Goal: Transaction & Acquisition: Purchase product/service

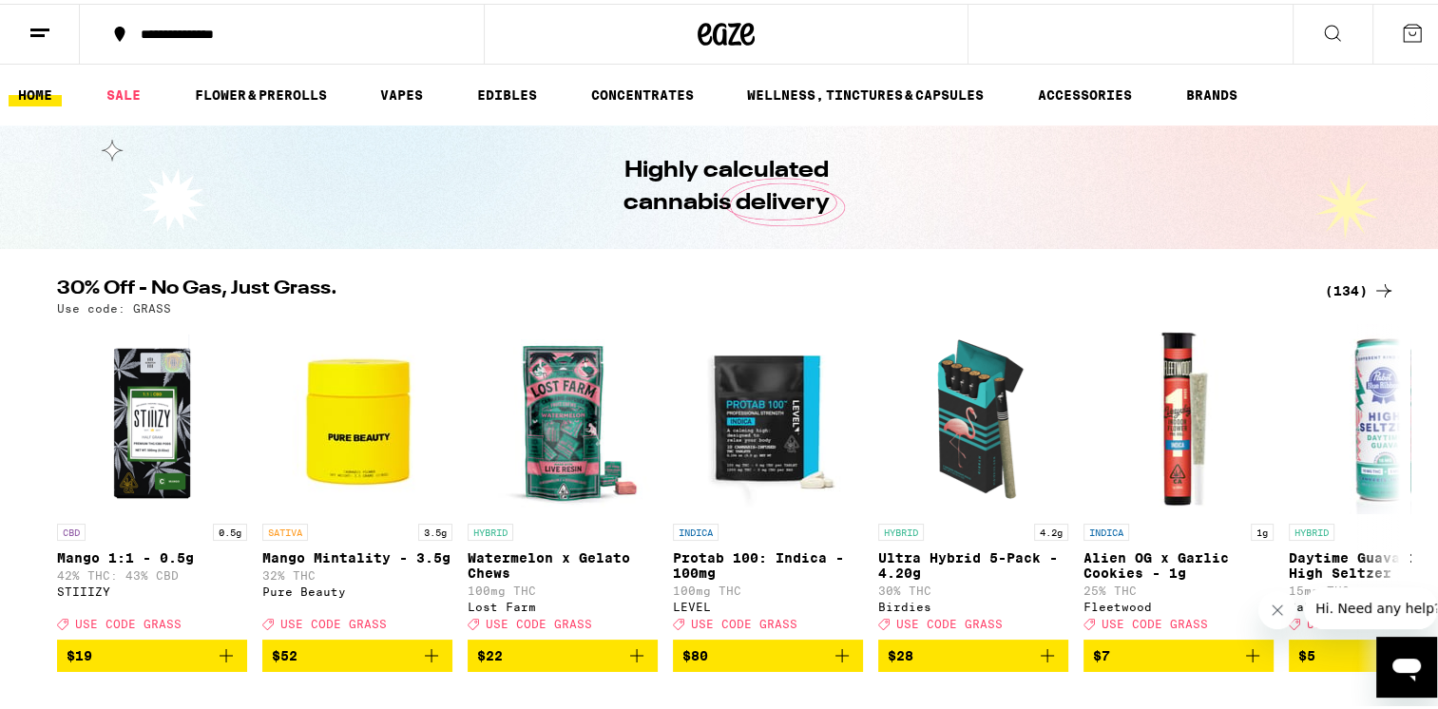
click at [1403, 40] on button at bounding box center [1412, 30] width 80 height 59
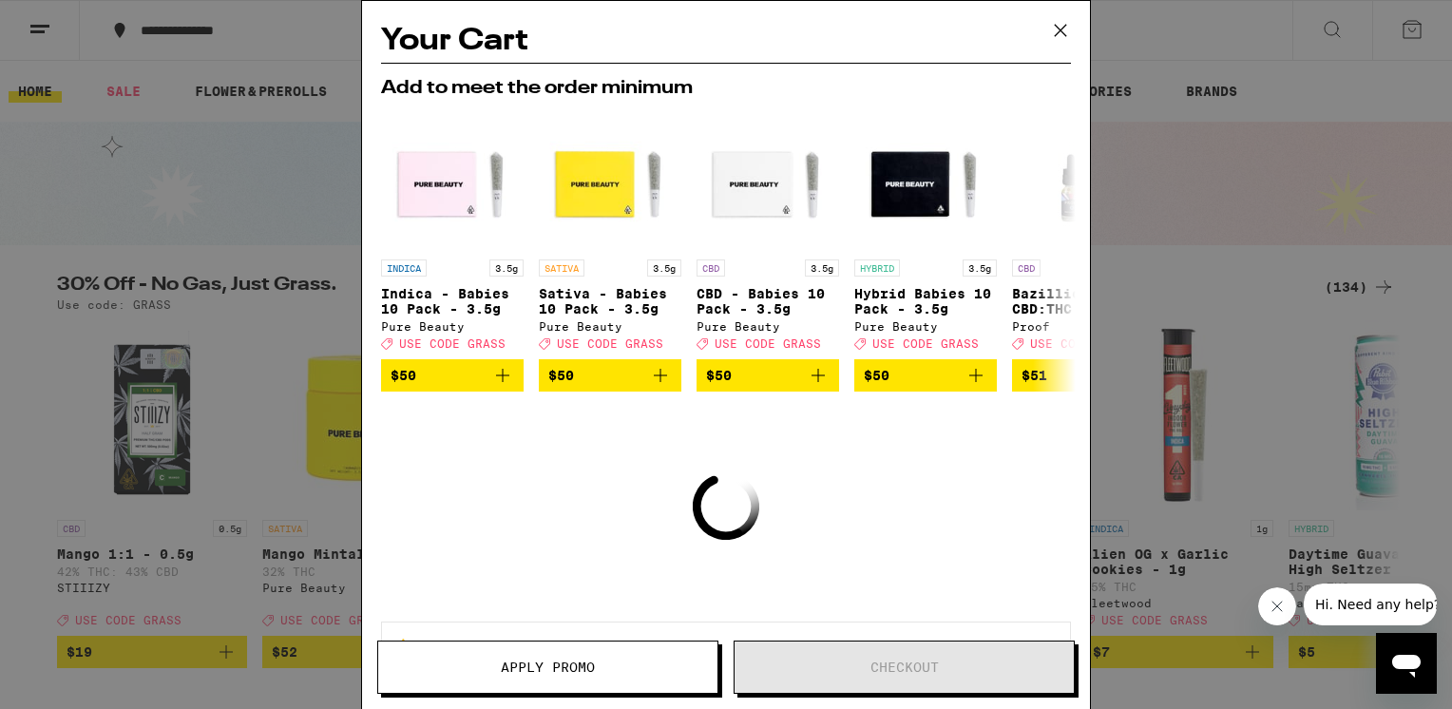
click at [1062, 29] on icon at bounding box center [1060, 30] width 11 height 11
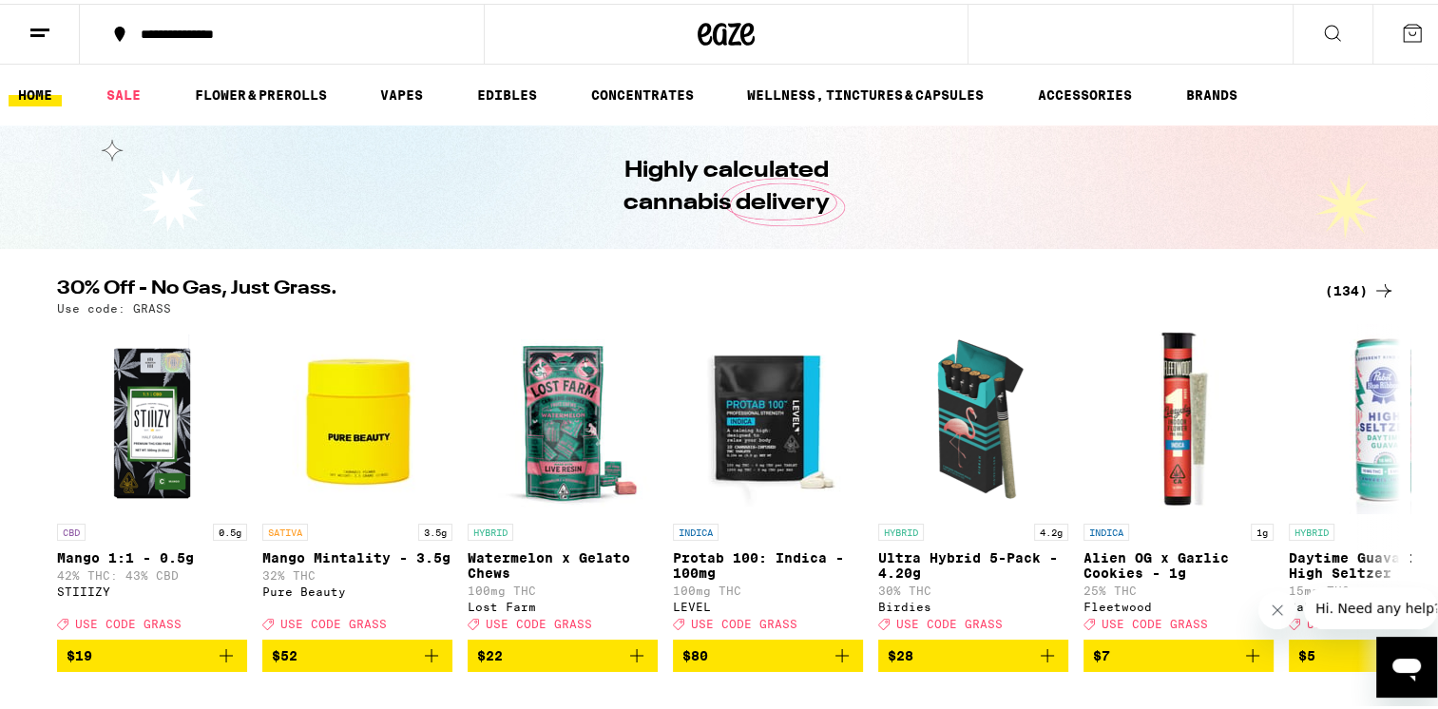
click at [54, 29] on button at bounding box center [40, 31] width 80 height 60
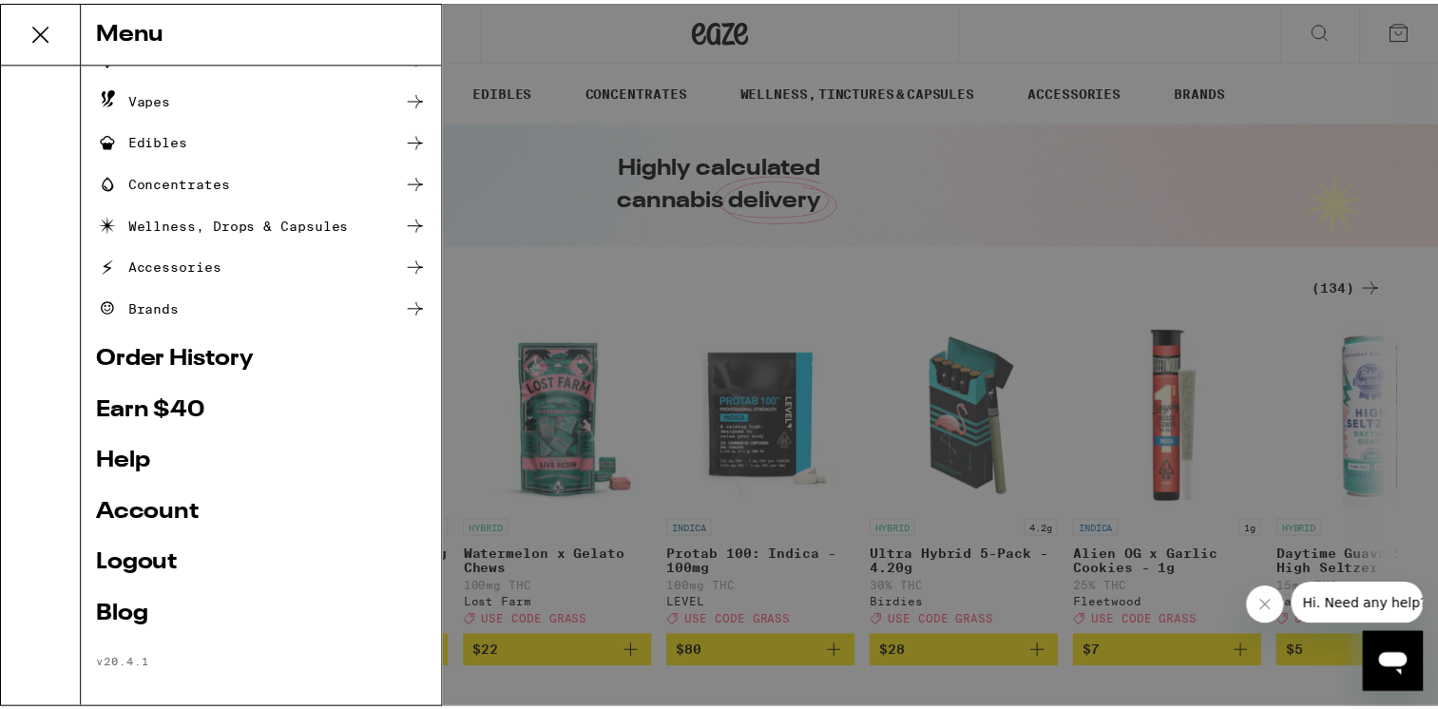
scroll to position [156, 0]
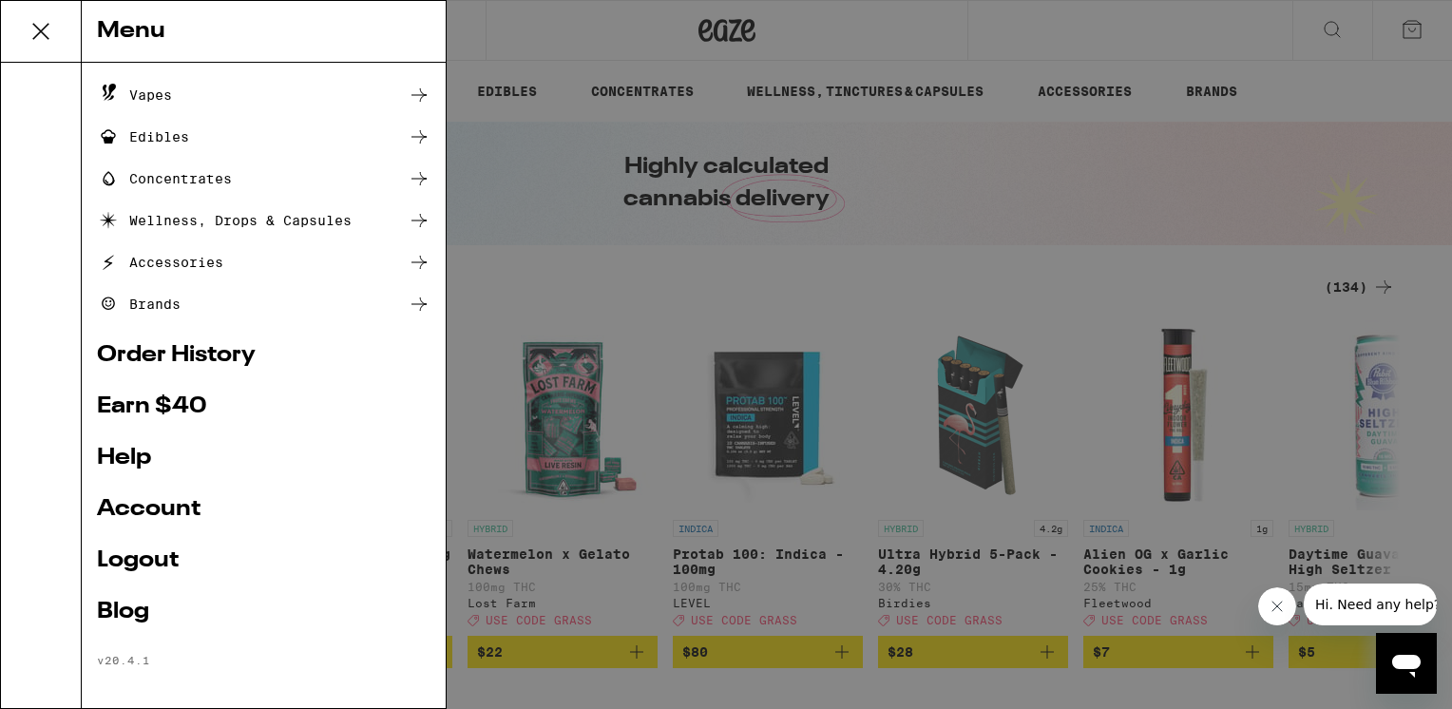
click at [186, 516] on link "Account" at bounding box center [264, 509] width 334 height 23
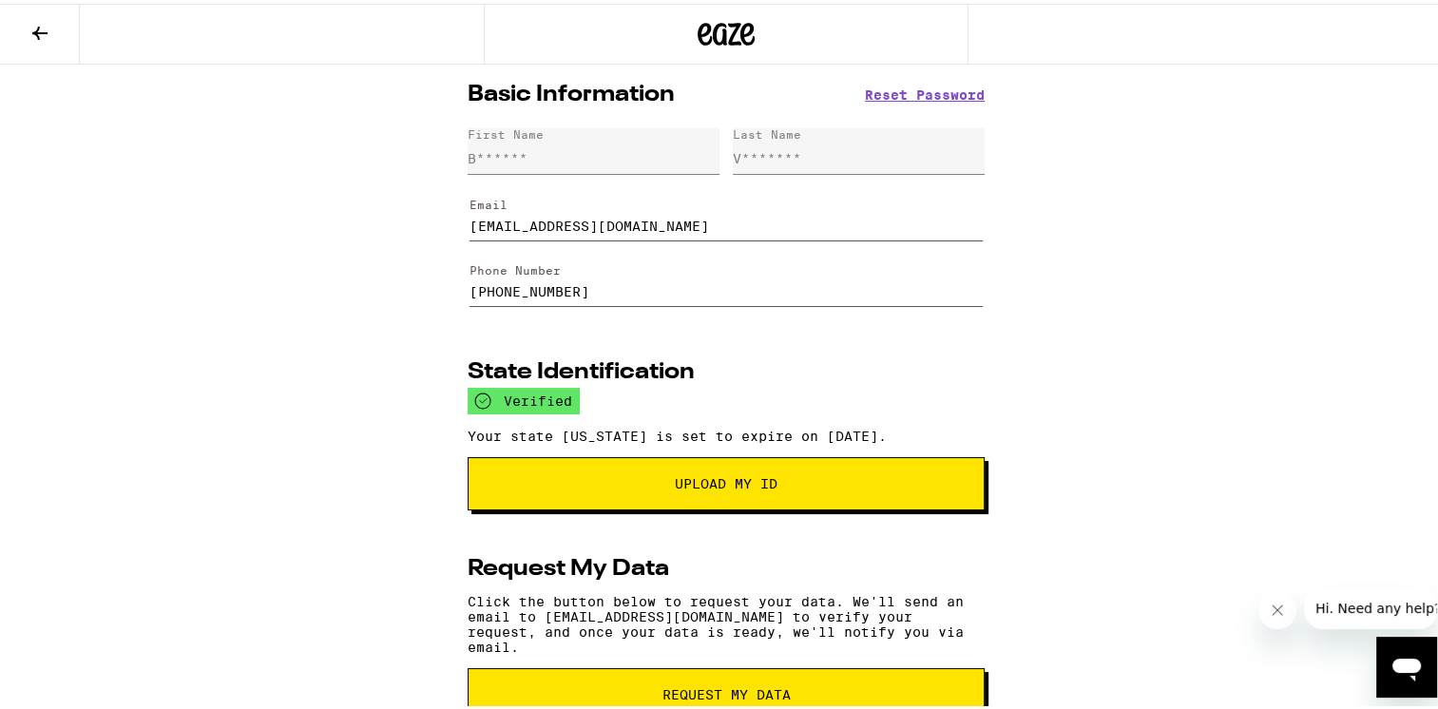
click at [67, 23] on button at bounding box center [40, 31] width 80 height 60
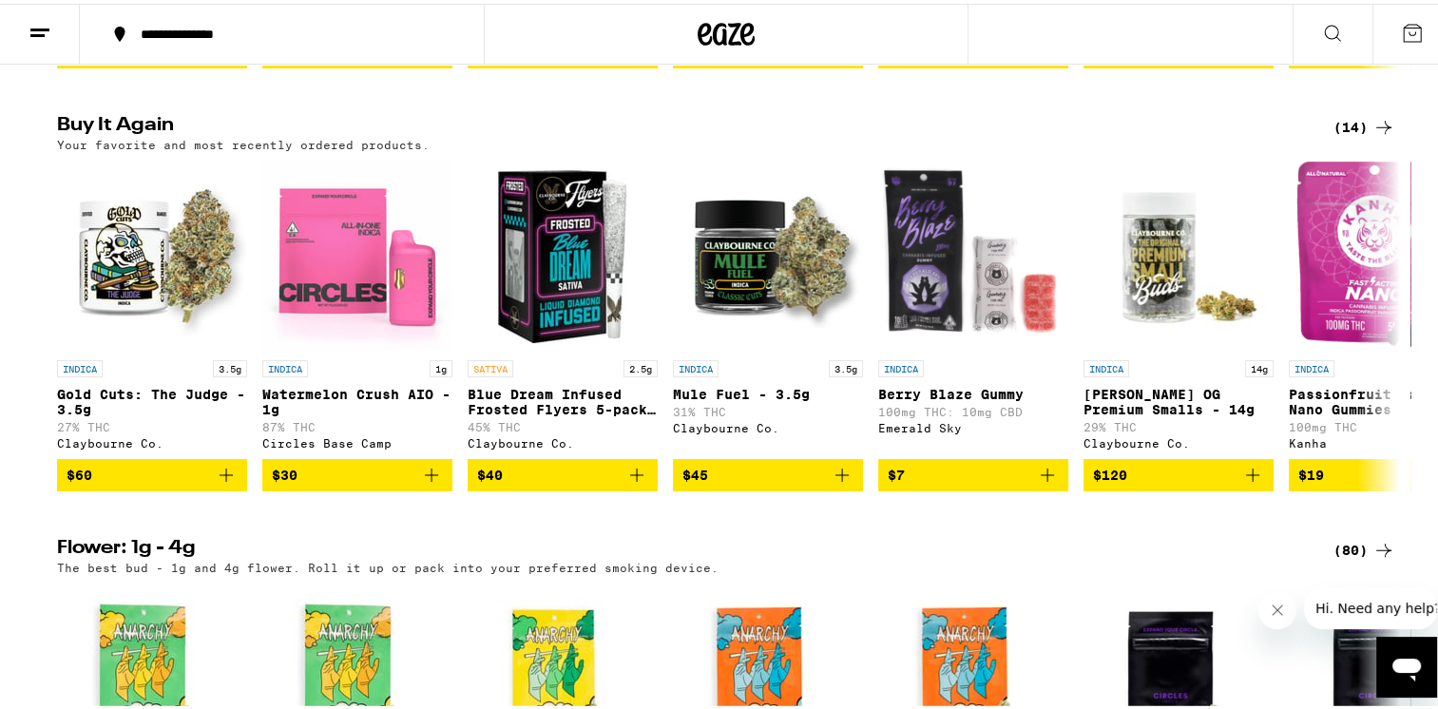
scroll to position [1471, 0]
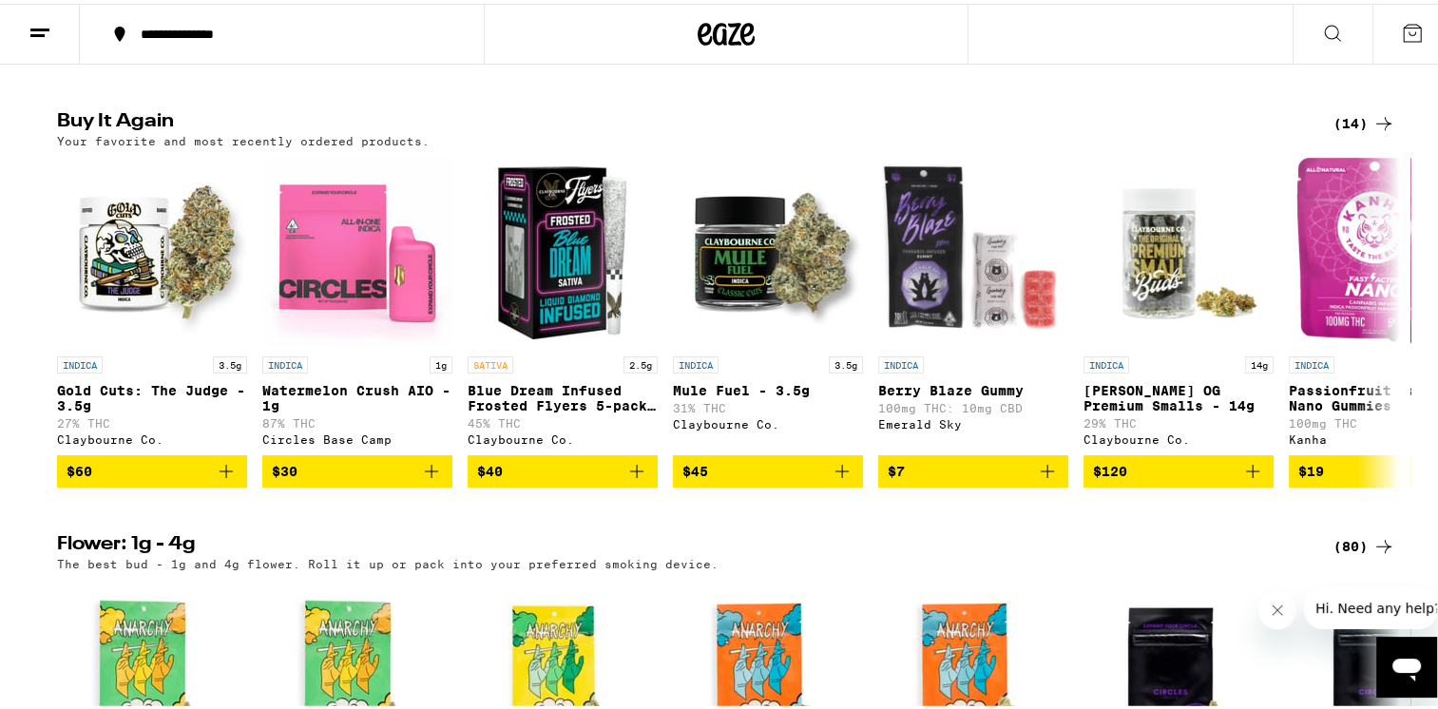
click at [235, 484] on button "$60" at bounding box center [152, 467] width 190 height 32
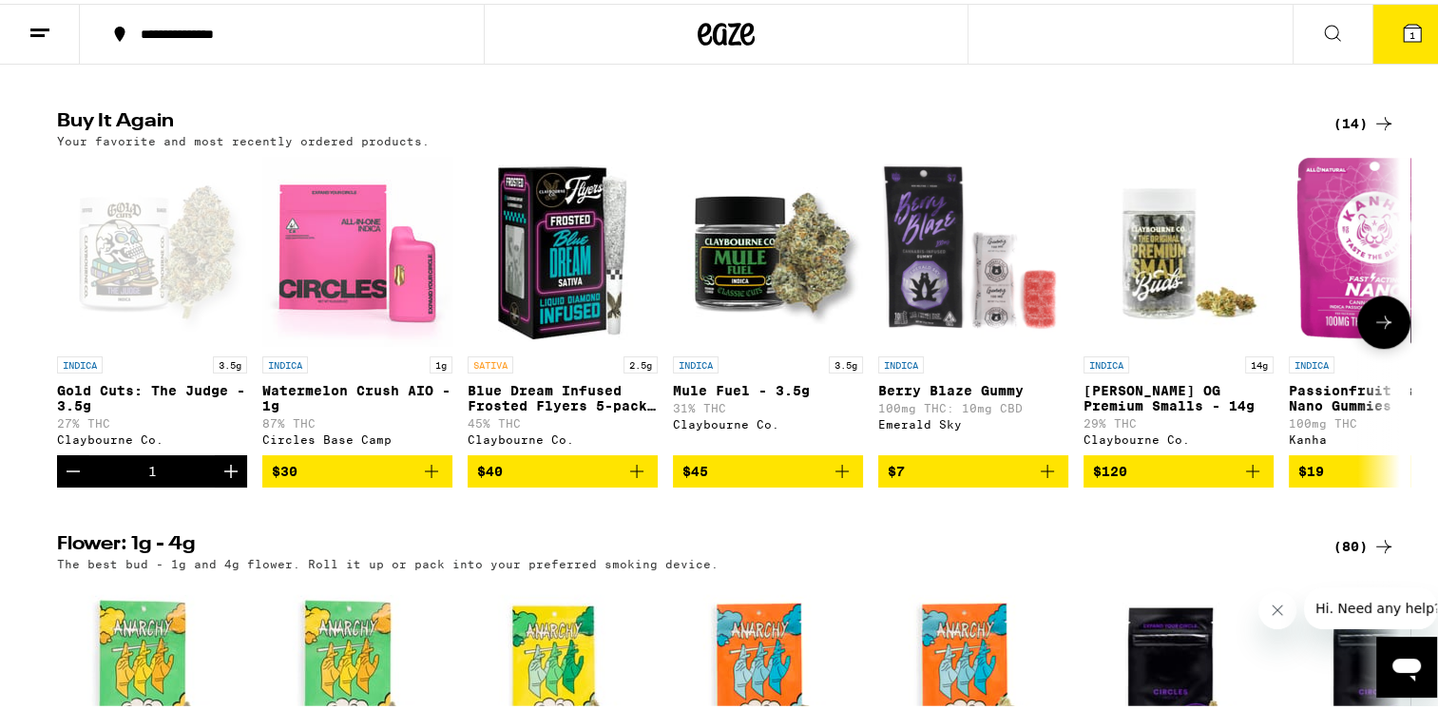
click at [229, 479] on icon "Increment" at bounding box center [231, 467] width 23 height 23
click at [220, 479] on icon "Increment" at bounding box center [231, 467] width 23 height 23
click at [224, 474] on icon "Increment" at bounding box center [230, 467] width 13 height 13
click at [219, 484] on button "Increment" at bounding box center [231, 467] width 32 height 32
click at [225, 474] on icon "Increment" at bounding box center [230, 467] width 13 height 13
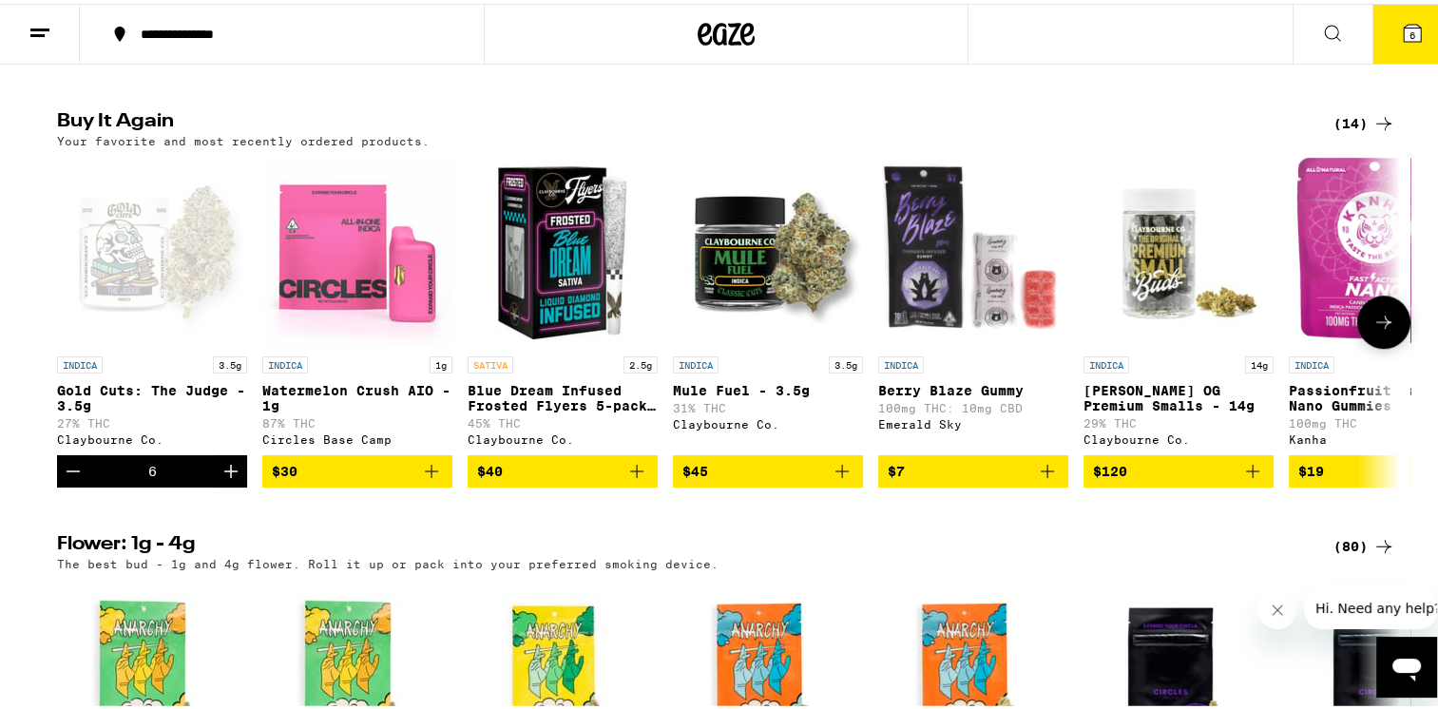
click at [220, 479] on icon "Increment" at bounding box center [231, 467] width 23 height 23
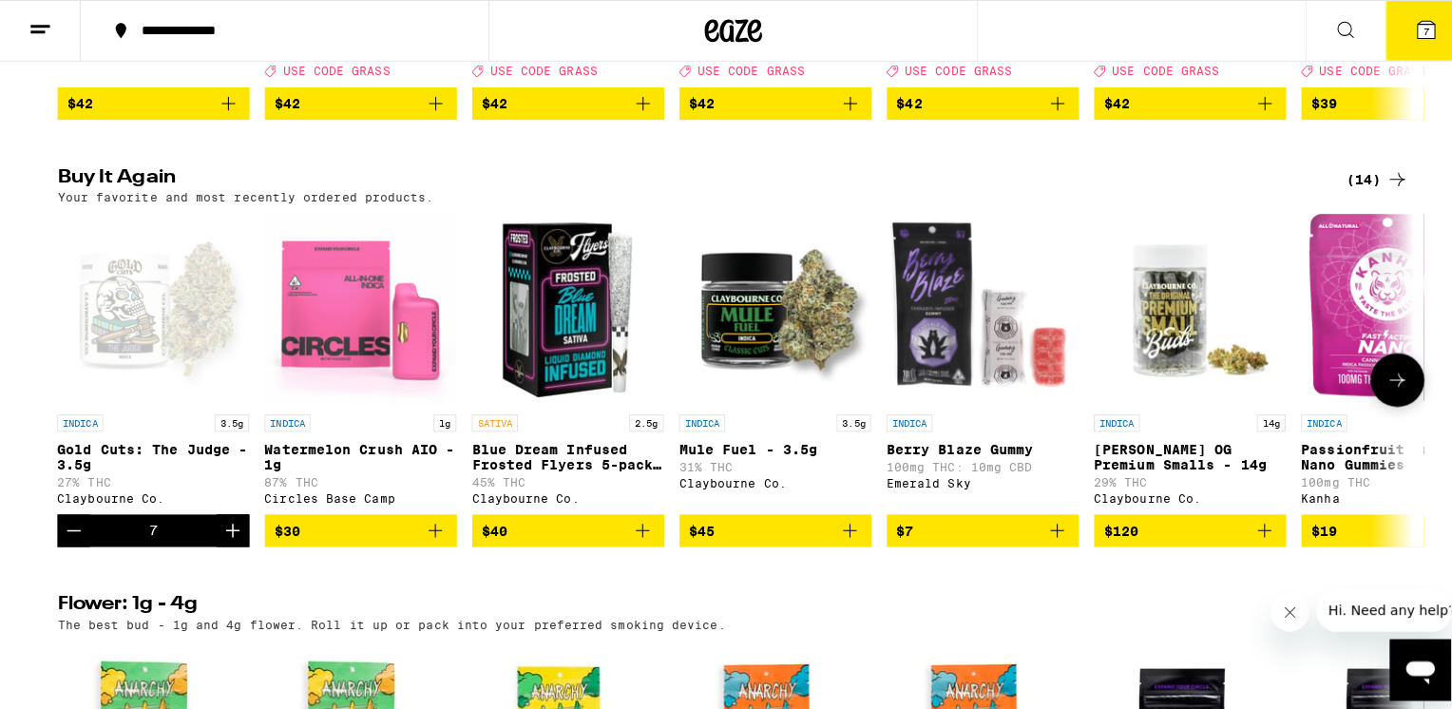
scroll to position [1374, 0]
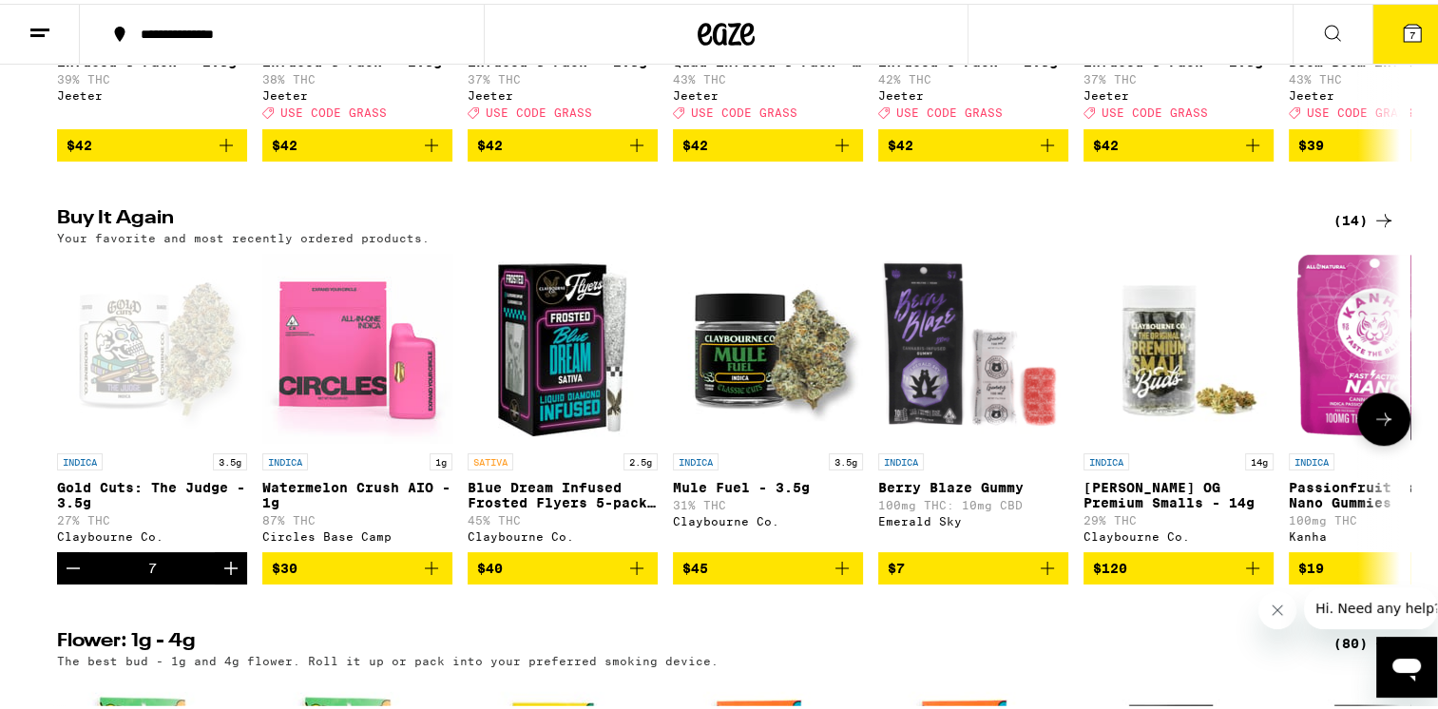
click at [1401, 48] on button "7" at bounding box center [1412, 30] width 80 height 59
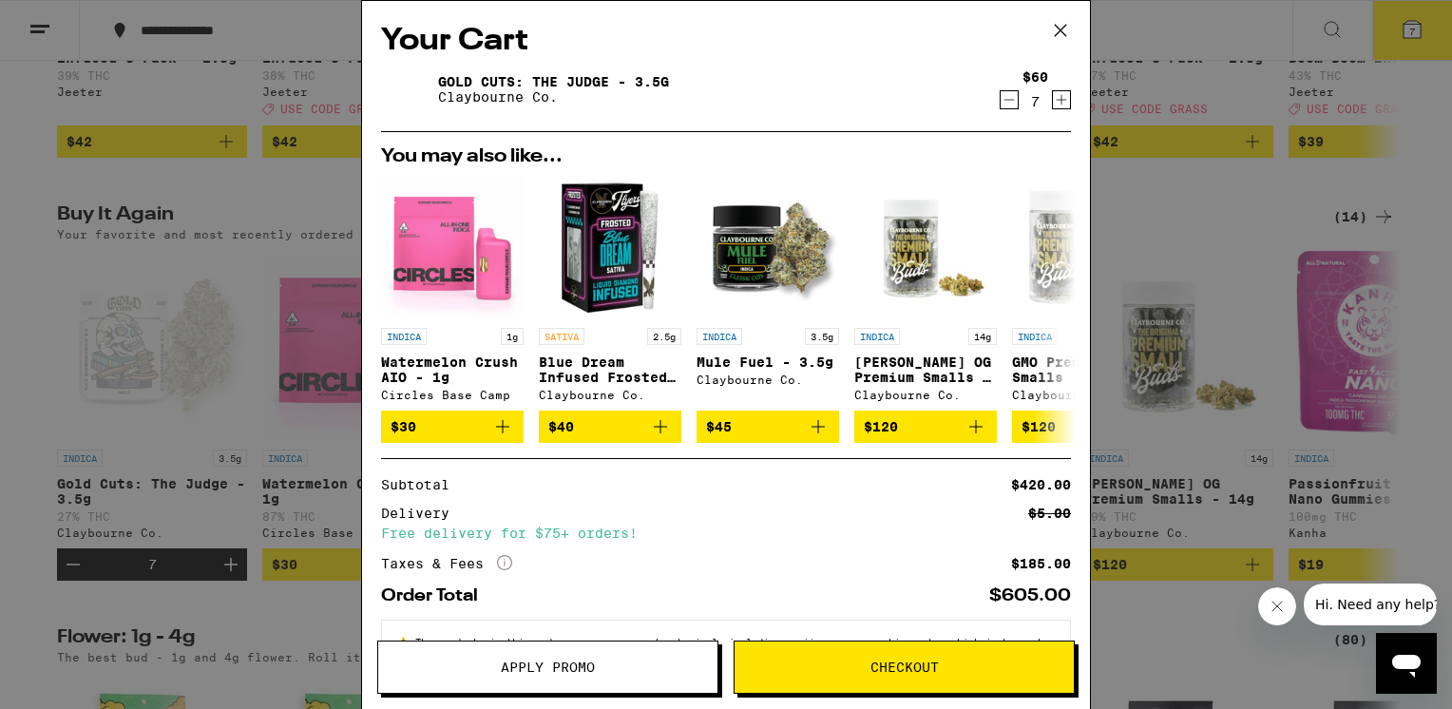
click at [1057, 99] on div "Your Cart Gold Cuts: The Judge - 3.5g [PERSON_NAME] Co. $60 7 You may also like…" at bounding box center [726, 326] width 728 height 651
click at [1055, 106] on icon "Increment" at bounding box center [1061, 99] width 17 height 23
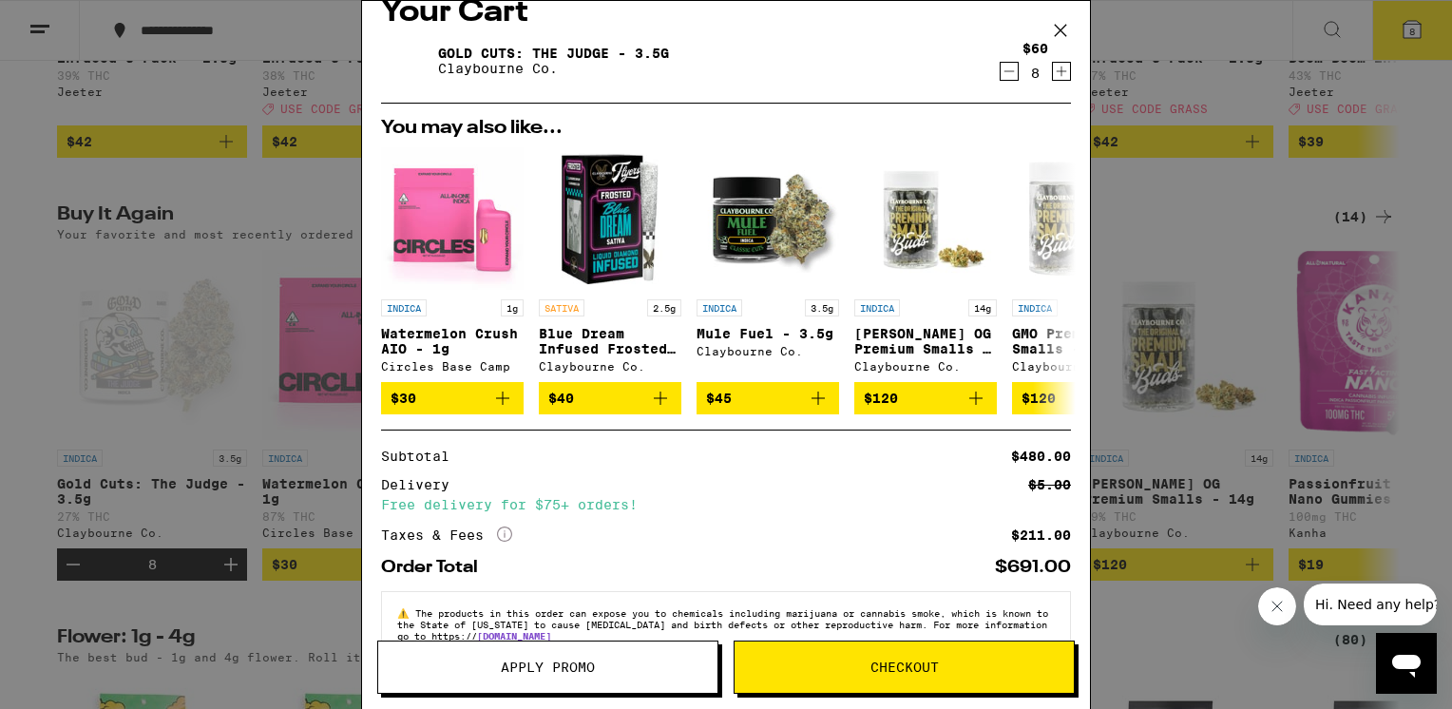
scroll to position [76, 0]
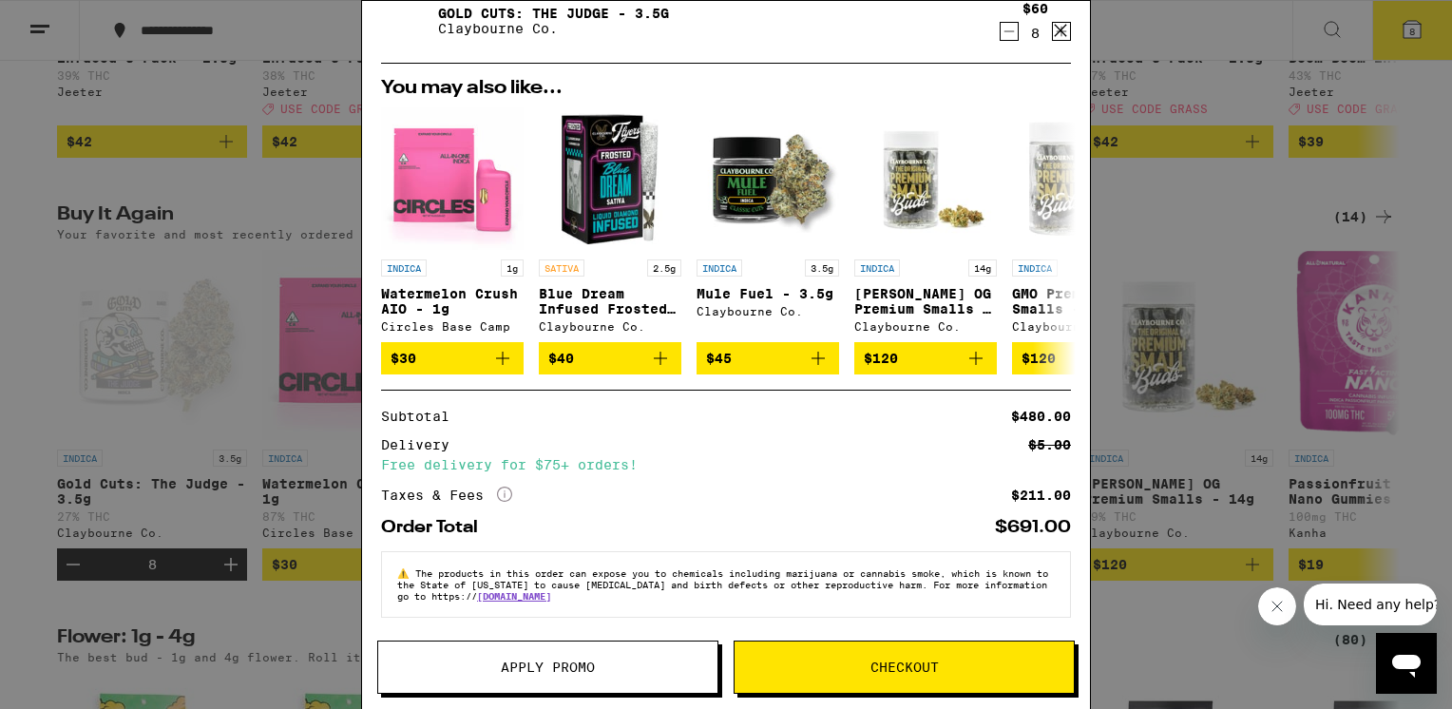
click at [853, 661] on span "Checkout" at bounding box center [904, 666] width 339 height 13
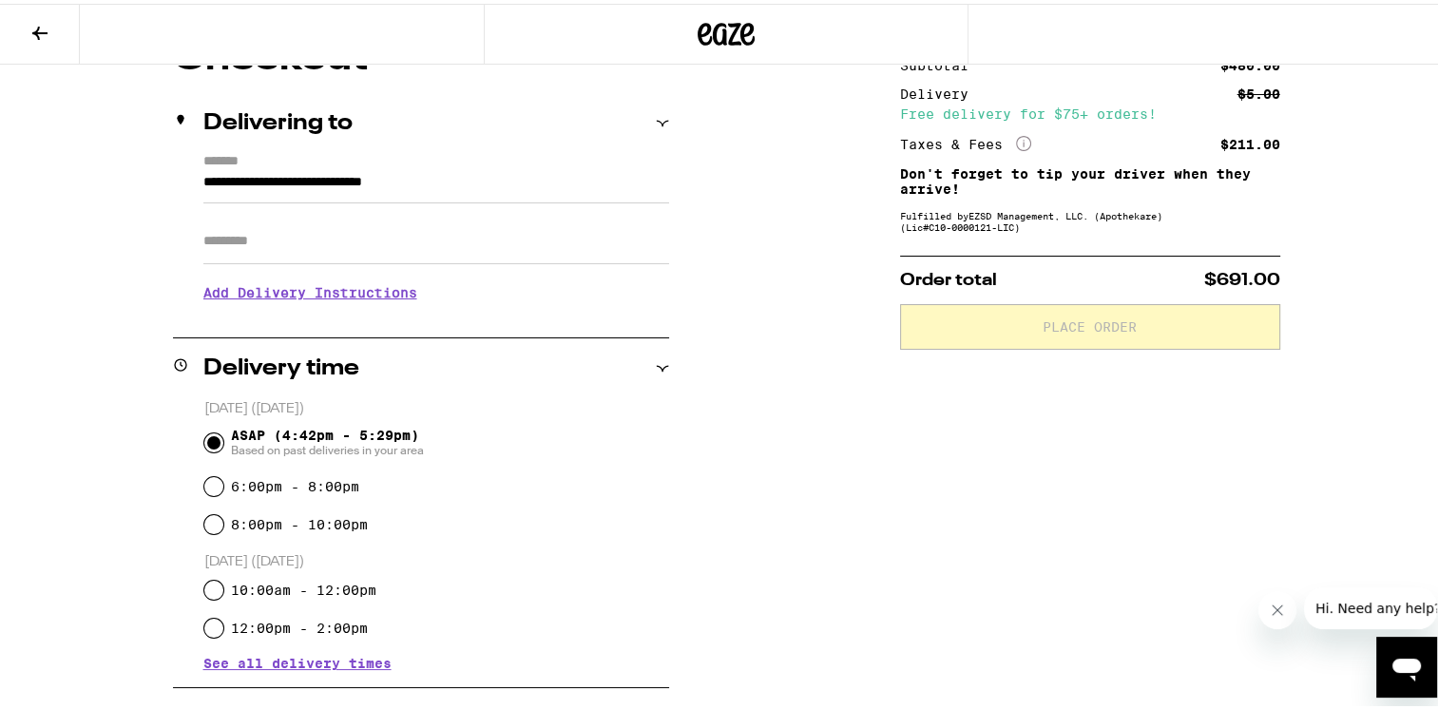
scroll to position [195, 0]
click at [265, 240] on input "Apt/Suite" at bounding box center [436, 237] width 466 height 46
type input "*********"
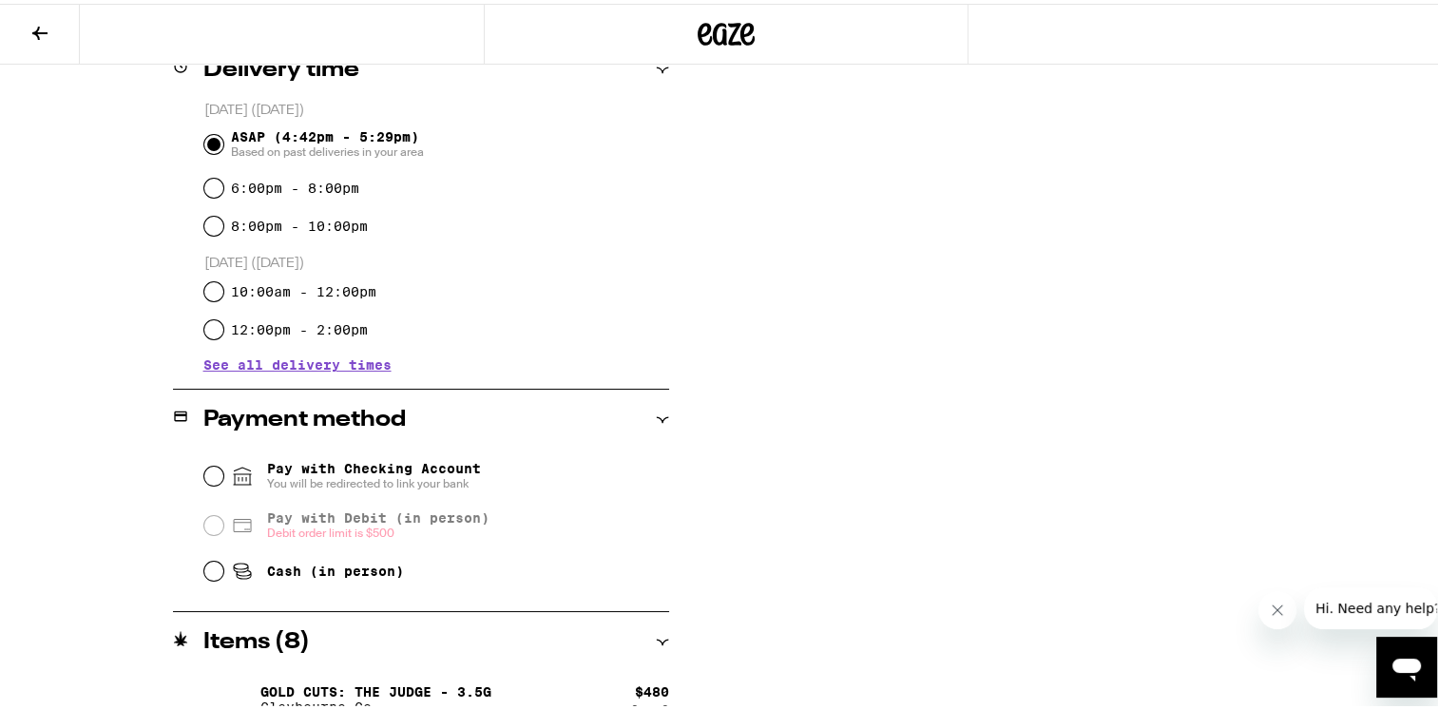
scroll to position [536, 0]
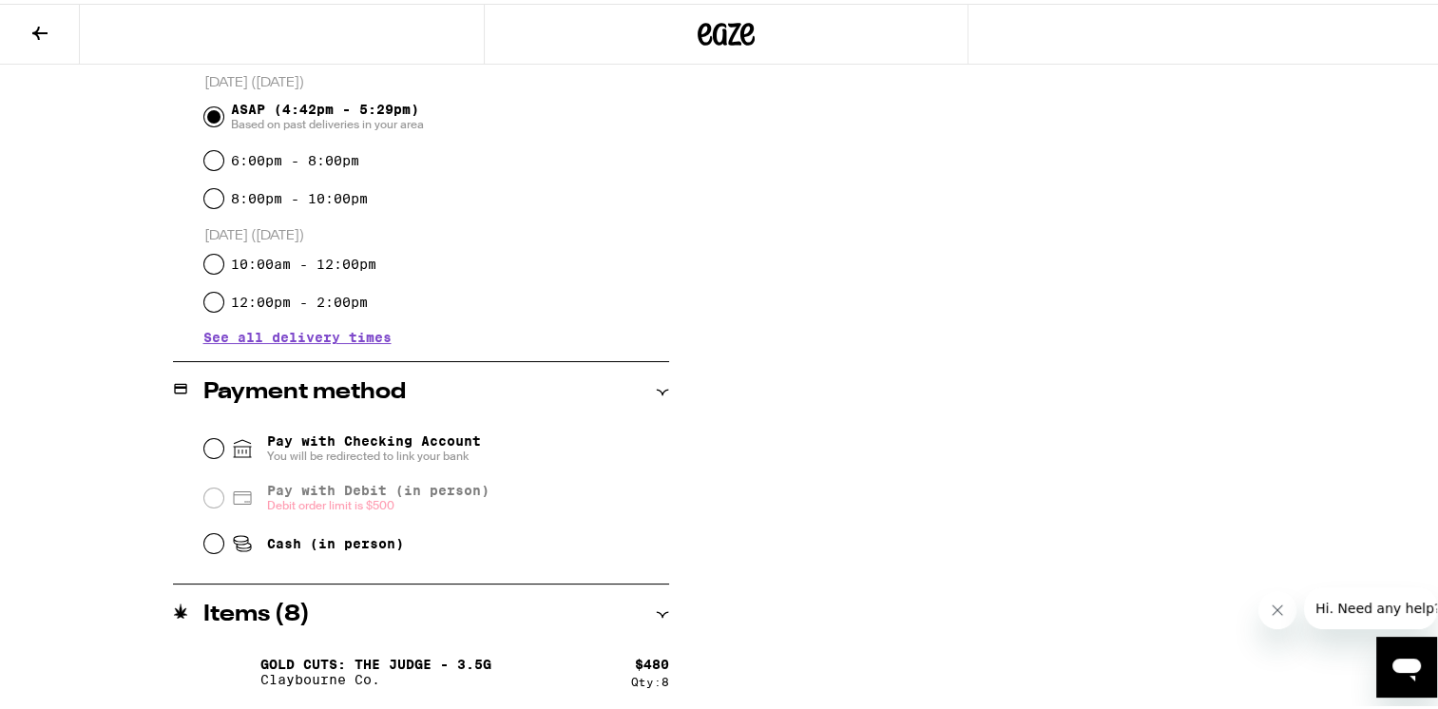
click at [231, 546] on icon at bounding box center [242, 539] width 23 height 23
click at [223, 546] on input "Cash (in person)" at bounding box center [213, 539] width 19 height 19
radio input "true"
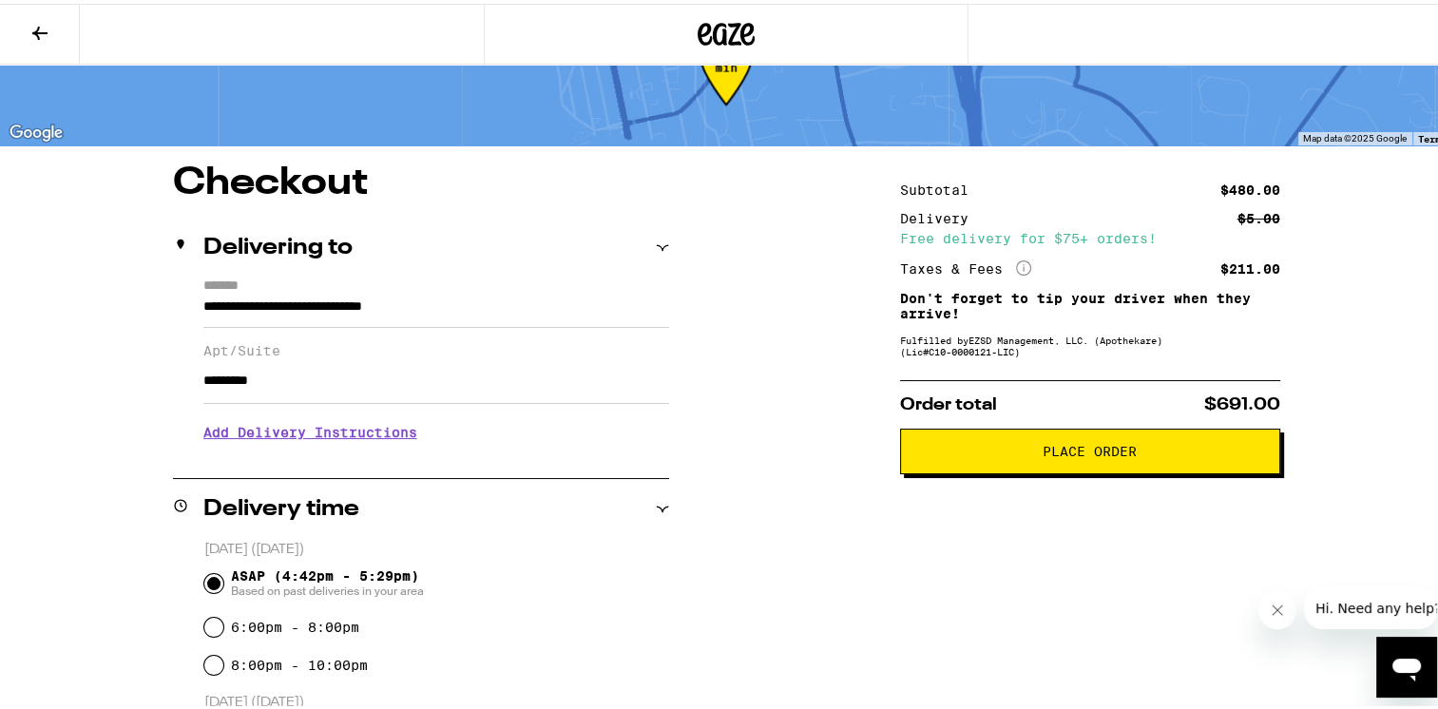
scroll to position [65, 0]
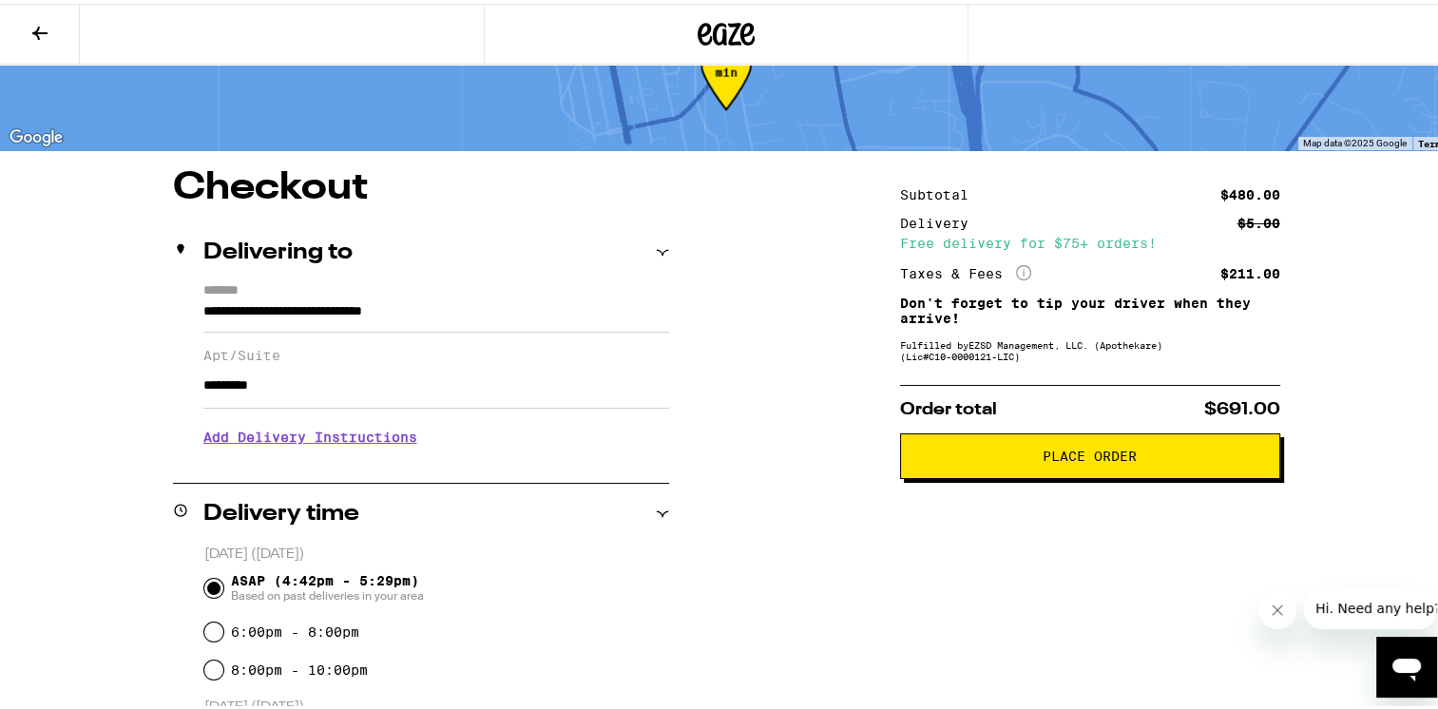
click at [1079, 449] on span "Place Order" at bounding box center [1089, 452] width 94 height 13
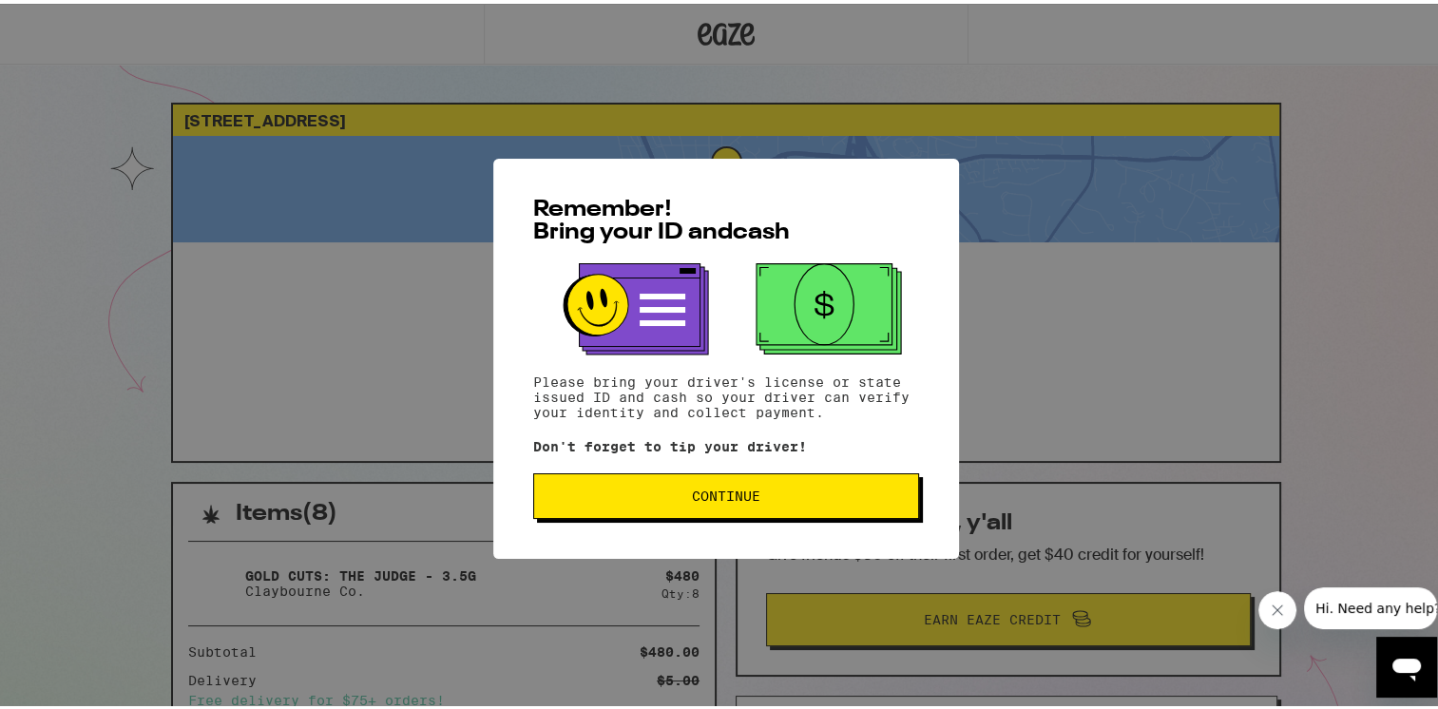
click at [631, 509] on button "Continue" at bounding box center [726, 492] width 386 height 46
